Goal: Information Seeking & Learning: Learn about a topic

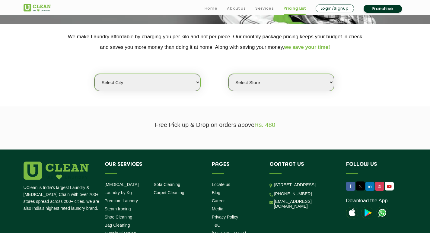
scroll to position [121, 0]
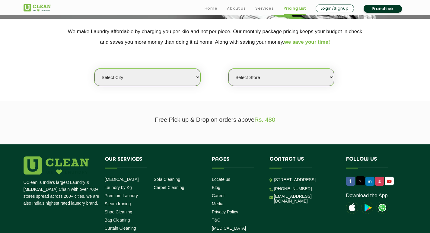
click at [287, 75] on select "Select Store" at bounding box center [281, 77] width 106 height 17
click at [139, 76] on select "Select city [GEOGRAPHIC_DATA] [GEOGRAPHIC_DATA] [GEOGRAPHIC_DATA] [GEOGRAPHIC_D…" at bounding box center [147, 77] width 106 height 17
select select "176"
click at [94, 69] on select "Select city [GEOGRAPHIC_DATA] [GEOGRAPHIC_DATA] [GEOGRAPHIC_DATA] [GEOGRAPHIC_D…" at bounding box center [147, 77] width 106 height 17
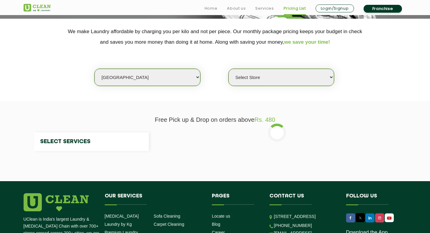
click at [292, 76] on select "Select Store" at bounding box center [281, 77] width 106 height 17
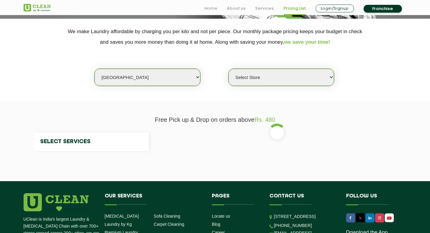
click at [292, 76] on select "Select Store" at bounding box center [281, 77] width 106 height 17
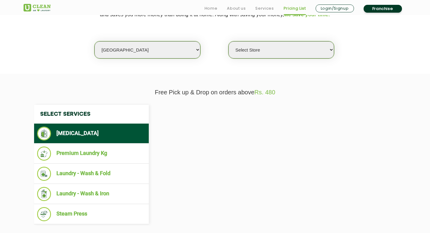
scroll to position [151, 0]
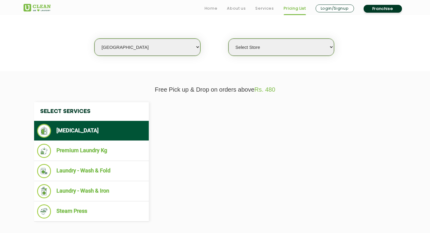
click at [291, 58] on section "We make Laundry affordable by charging you per kilo and not per piece. Our mont…" at bounding box center [215, 30] width 430 height 83
click at [291, 50] on select "Select Store" at bounding box center [281, 47] width 106 height 17
click at [312, 94] on div "Select Services Dry Cleaning Premium Laundry Kg Laundry - Wash & Fold Laundry -…" at bounding box center [215, 162] width 392 height 138
select select "0"
click at [138, 129] on li "[MEDICAL_DATA]" at bounding box center [91, 131] width 109 height 14
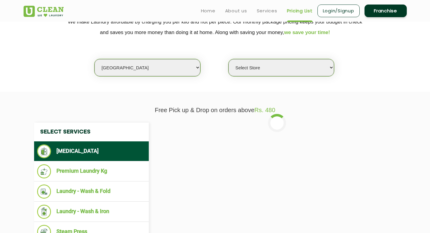
scroll to position [103, 0]
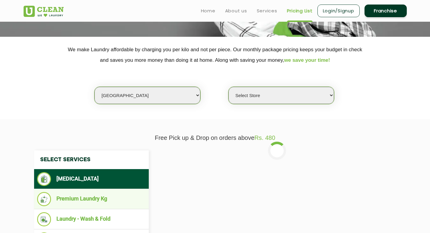
click at [86, 202] on li "Premium Laundry Kg" at bounding box center [91, 199] width 109 height 14
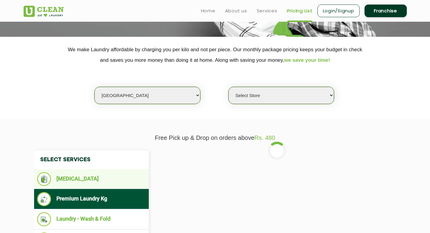
click at [95, 179] on li "[MEDICAL_DATA]" at bounding box center [91, 179] width 109 height 14
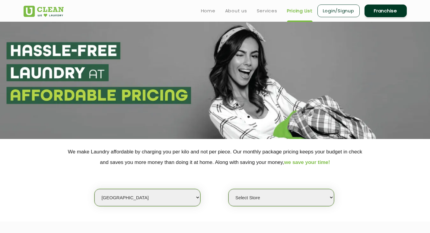
scroll to position [0, 0]
click at [297, 8] on link "Pricing List" at bounding box center [300, 10] width 26 height 7
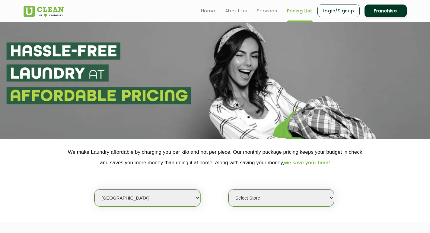
click at [296, 8] on link "Pricing List" at bounding box center [300, 10] width 26 height 7
click at [296, 10] on link "Pricing List" at bounding box center [300, 10] width 26 height 7
drag, startPoint x: 296, startPoint y: 10, endPoint x: 278, endPoint y: 19, distance: 20.6
click at [296, 11] on link "Pricing List" at bounding box center [300, 10] width 26 height 7
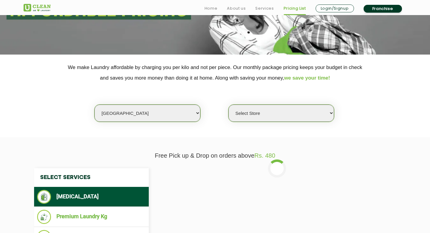
scroll to position [90, 0]
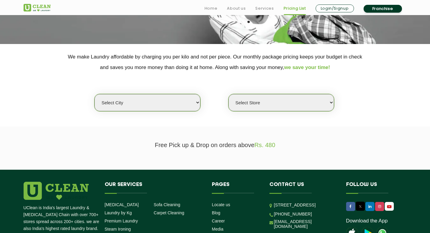
scroll to position [151, 0]
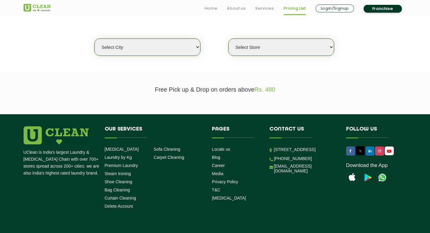
click at [189, 44] on select "Select city" at bounding box center [147, 47] width 106 height 17
click at [189, 47] on select "Select city" at bounding box center [147, 47] width 106 height 17
click at [195, 46] on select "Select city [GEOGRAPHIC_DATA] [GEOGRAPHIC_DATA] [GEOGRAPHIC_DATA] [GEOGRAPHIC_D…" at bounding box center [147, 47] width 106 height 17
select select "176"
click at [94, 39] on select "Select city [GEOGRAPHIC_DATA] [GEOGRAPHIC_DATA] [GEOGRAPHIC_DATA] [GEOGRAPHIC_D…" at bounding box center [147, 47] width 106 height 17
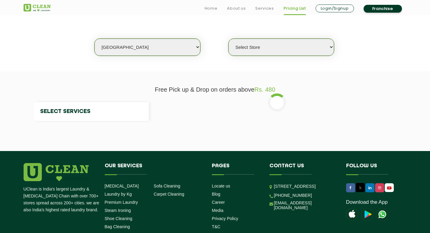
click at [293, 46] on select "Select Store" at bounding box center [281, 47] width 106 height 17
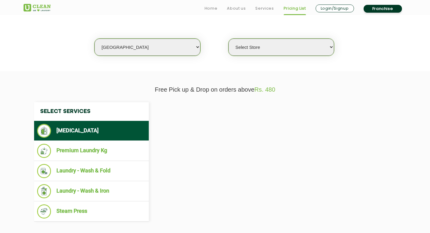
click at [297, 46] on select "Select Store" at bounding box center [281, 47] width 106 height 17
click at [119, 127] on li "[MEDICAL_DATA]" at bounding box center [91, 131] width 109 height 14
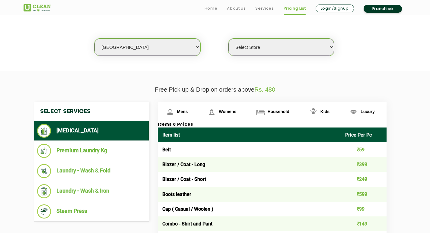
click at [292, 51] on select "Select Store UClean Vizag" at bounding box center [281, 47] width 106 height 17
select select "522"
click at [228, 39] on select "Select Store UClean Vizag" at bounding box center [281, 47] width 106 height 17
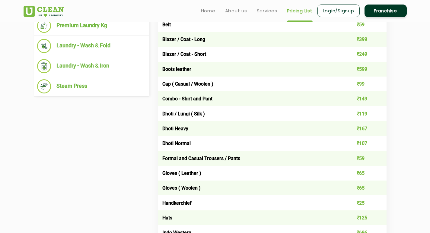
scroll to position [211, 0]
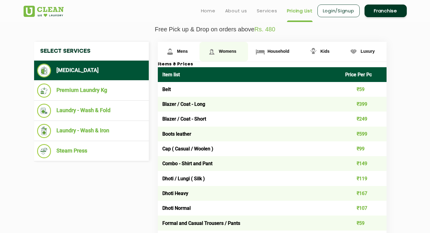
click at [232, 51] on span "Womens" at bounding box center [227, 51] width 17 height 5
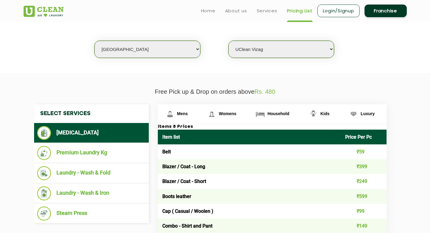
scroll to position [121, 0]
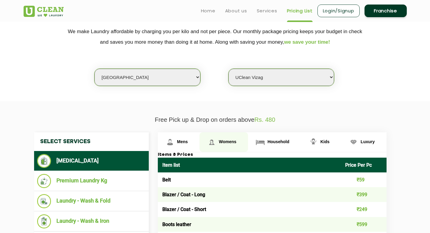
drag, startPoint x: 230, startPoint y: 135, endPoint x: 230, endPoint y: 139, distance: 4.2
click at [230, 135] on link "Womens" at bounding box center [223, 142] width 49 height 20
click at [230, 139] on link "Womens" at bounding box center [223, 142] width 49 height 20
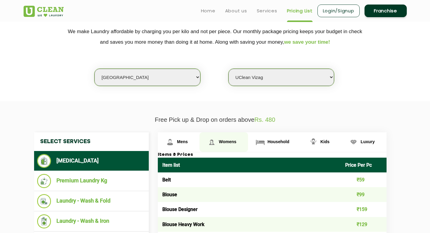
click at [230, 139] on link "Womens" at bounding box center [223, 142] width 49 height 20
click at [210, 141] on img at bounding box center [211, 142] width 11 height 11
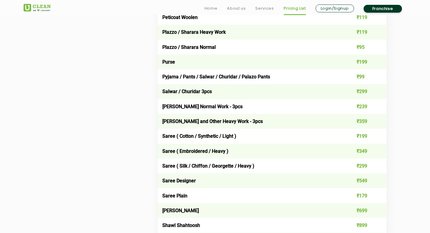
scroll to position [1629, 0]
